Goal: Navigation & Orientation: Go to known website

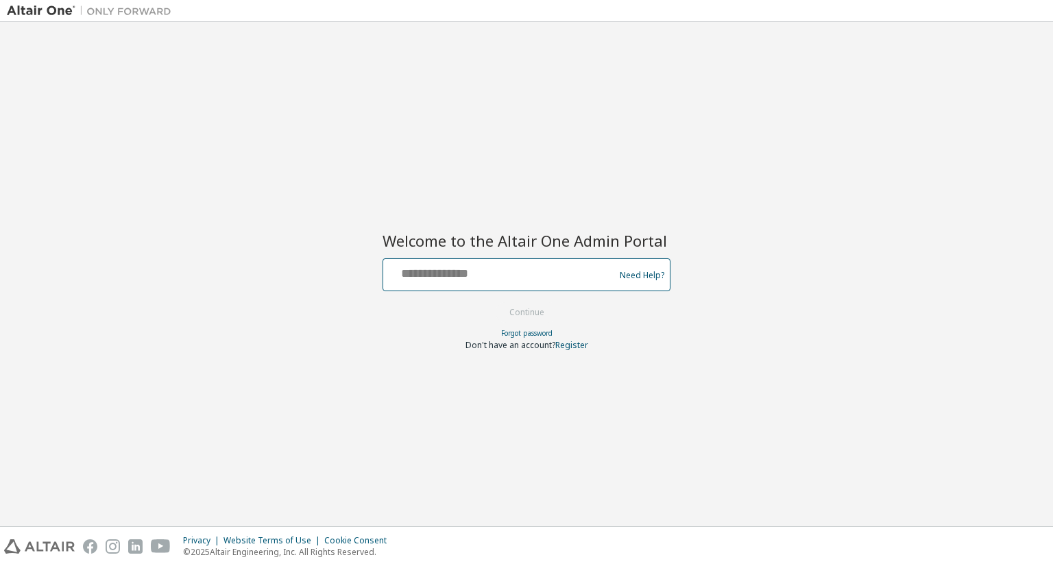
click at [462, 272] on input "text" at bounding box center [501, 272] width 224 height 20
type input "**********"
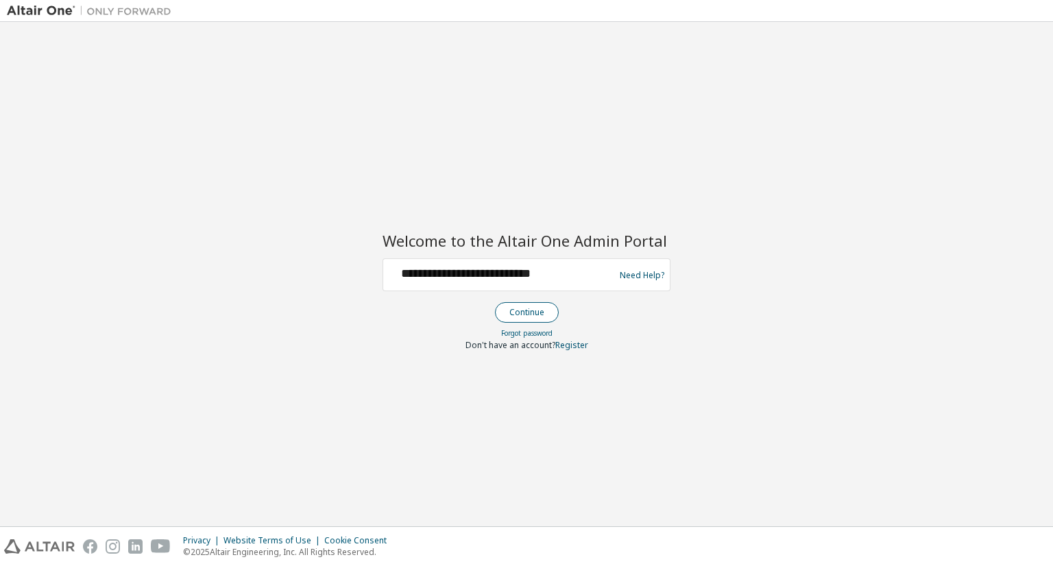
click at [534, 310] on button "Continue" at bounding box center [527, 312] width 64 height 21
